Goal: Task Accomplishment & Management: Manage account settings

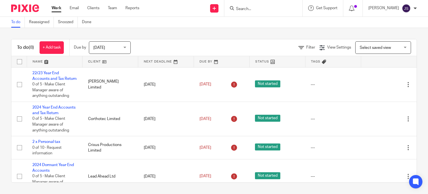
click at [249, 6] on form at bounding box center [265, 8] width 59 height 7
click at [248, 8] on input "Search" at bounding box center [261, 9] width 50 height 5
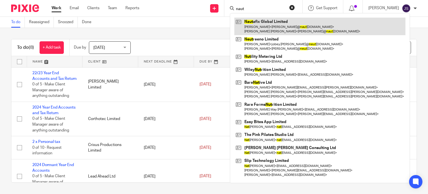
type input "naut"
click at [271, 29] on link at bounding box center [319, 26] width 171 height 17
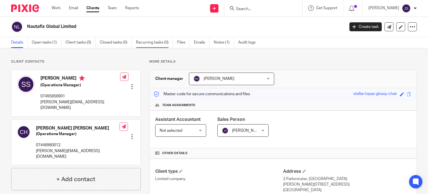
click at [151, 42] on link "Recurring tasks (0)" at bounding box center [154, 42] width 37 height 11
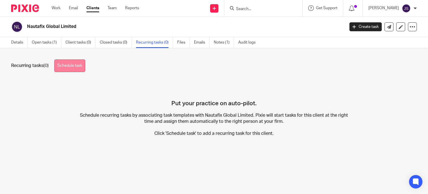
click at [74, 69] on link "Schedule task" at bounding box center [69, 65] width 31 height 13
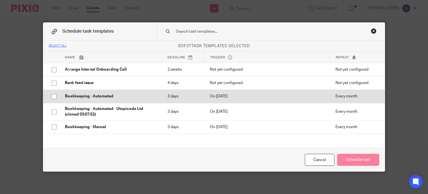
click at [94, 94] on p "Bookkeeping - Automated" at bounding box center [110, 96] width 91 height 6
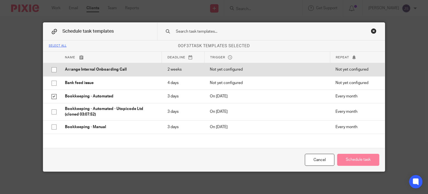
checkbox input "true"
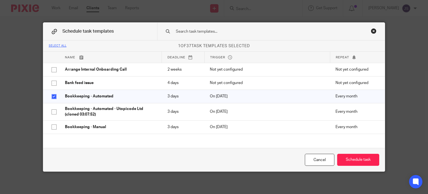
click at [196, 35] on div at bounding box center [271, 32] width 228 height 18
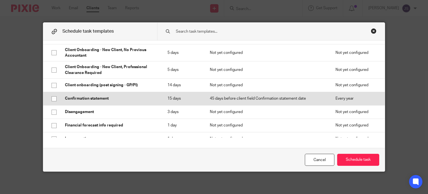
scroll to position [139, 0]
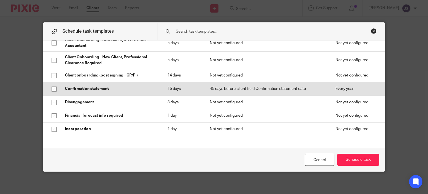
click at [88, 88] on p "Confirmation statement" at bounding box center [110, 89] width 91 height 6
checkbox input "true"
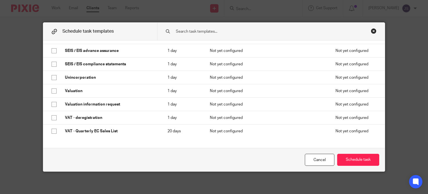
scroll to position [390, 0]
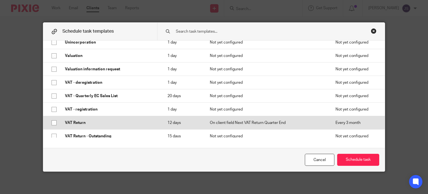
click at [80, 120] on p "VAT Return" at bounding box center [110, 123] width 91 height 6
checkbox input "true"
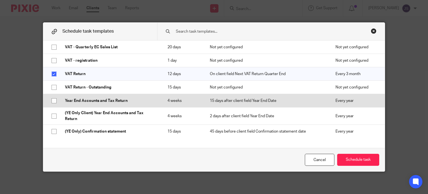
click at [91, 104] on td "Year End Accounts and Tax Return" at bounding box center [110, 100] width 103 height 13
checkbox input "true"
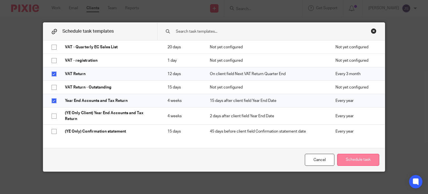
click at [367, 160] on button "Schedule task" at bounding box center [358, 160] width 42 height 12
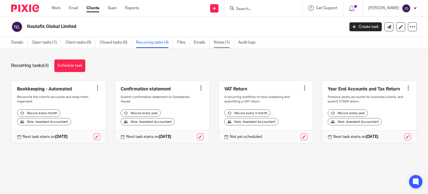
click at [216, 46] on link "Notes (1)" at bounding box center [224, 42] width 20 height 11
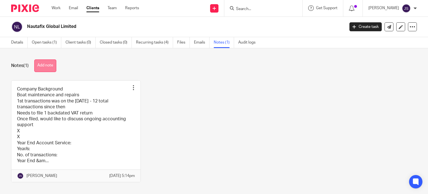
click at [40, 67] on button "Add note" at bounding box center [45, 65] width 22 height 13
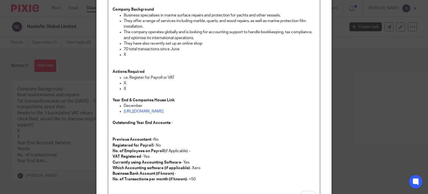
scroll to position [20, 0]
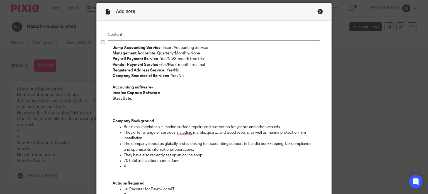
drag, startPoint x: 161, startPoint y: 48, endPoint x: 209, endPoint y: 47, distance: 47.1
click at [208, 46] on p "Jump Accounting Service - Insert Accounting Service" at bounding box center [214, 48] width 203 height 6
click at [155, 53] on strong "Management Accounts -" at bounding box center [135, 53] width 45 height 4
click at [156, 53] on p "Management Accounts - Quarterly/Monthly/None" at bounding box center [214, 53] width 203 height 6
drag, startPoint x: 156, startPoint y: 53, endPoint x: 200, endPoint y: 52, distance: 43.8
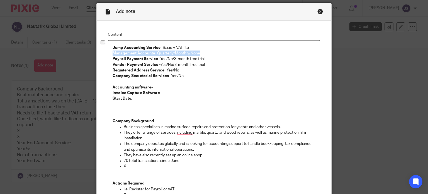
click at [200, 52] on p "Management Accounts - Quarterly/Monthly/None" at bounding box center [214, 53] width 203 height 6
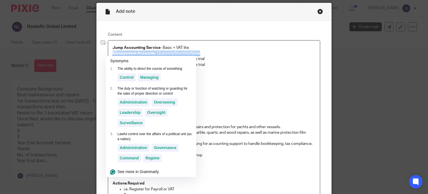
click at [200, 52] on p "Management Accounts - Quarterly/Monthly/None" at bounding box center [214, 53] width 203 height 6
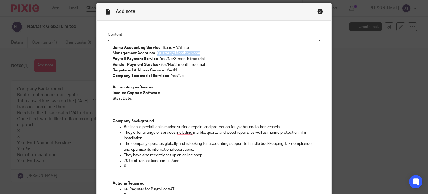
drag, startPoint x: 200, startPoint y: 52, endPoint x: 161, endPoint y: 55, distance: 39.1
click at [161, 55] on p "Management Accounts - Quarterly/Monthly/None" at bounding box center [214, 53] width 203 height 6
drag, startPoint x: 159, startPoint y: 59, endPoint x: 204, endPoint y: 59, distance: 45.7
click at [204, 60] on p "Payroll Payment Service - Yes/No/3-month free trial" at bounding box center [214, 59] width 203 height 6
click at [173, 67] on p "Registered Address Service - Yes/No" at bounding box center [214, 70] width 203 height 6
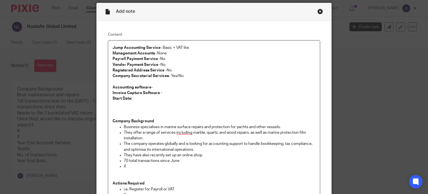
click at [177, 77] on p "Company Secretarial Services - Yes/No" at bounding box center [214, 76] width 203 height 6
click at [163, 86] on p "Accounting software -" at bounding box center [214, 87] width 203 height 6
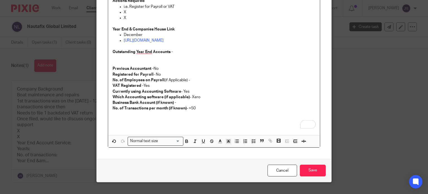
scroll to position [212, 0]
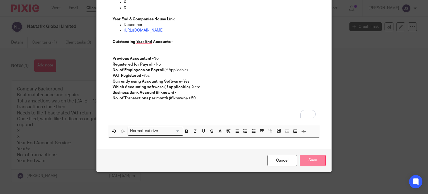
click at [313, 161] on input "Save" at bounding box center [313, 160] width 26 height 12
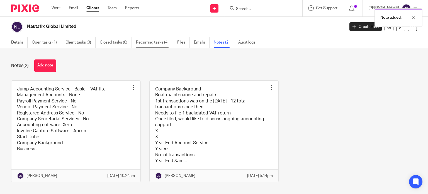
click at [143, 40] on link "Recurring tasks (4)" at bounding box center [154, 42] width 37 height 11
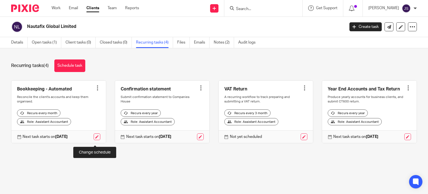
click at [96, 139] on link at bounding box center [97, 136] width 7 height 7
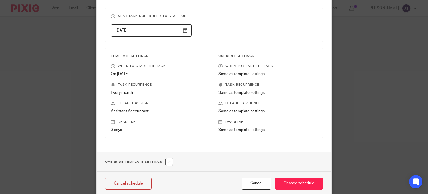
scroll to position [81, 0]
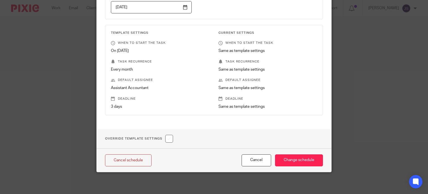
click at [184, 14] on fieldset "Next task scheduled to start on 2025-10-01" at bounding box center [214, 2] width 218 height 34
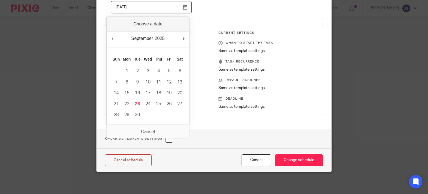
click at [183, 7] on input "2025-10-01" at bounding box center [151, 7] width 81 height 13
click at [182, 38] on div "September January February March April May June July August September October N…" at bounding box center [148, 40] width 83 height 16
type input "2025-11-01"
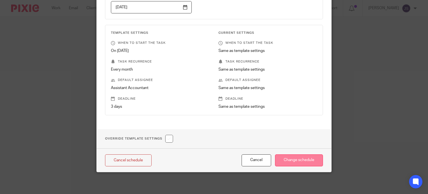
click at [288, 158] on input "Change schedule" at bounding box center [299, 160] width 48 height 12
